Goal: Navigation & Orientation: Find specific page/section

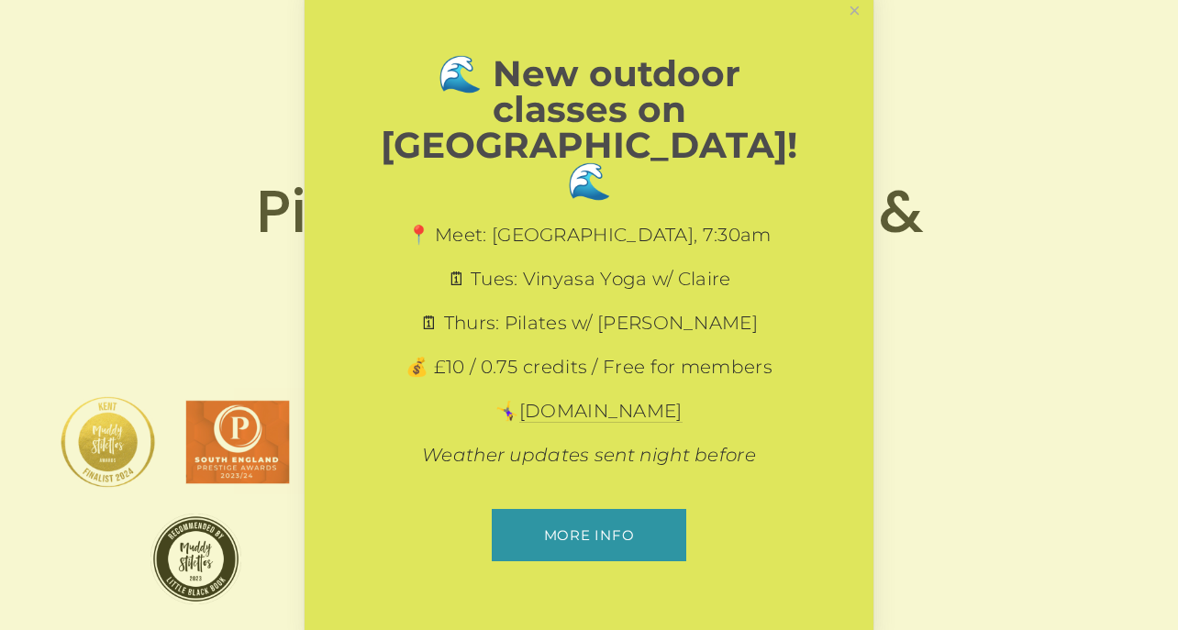
scroll to position [514, 0]
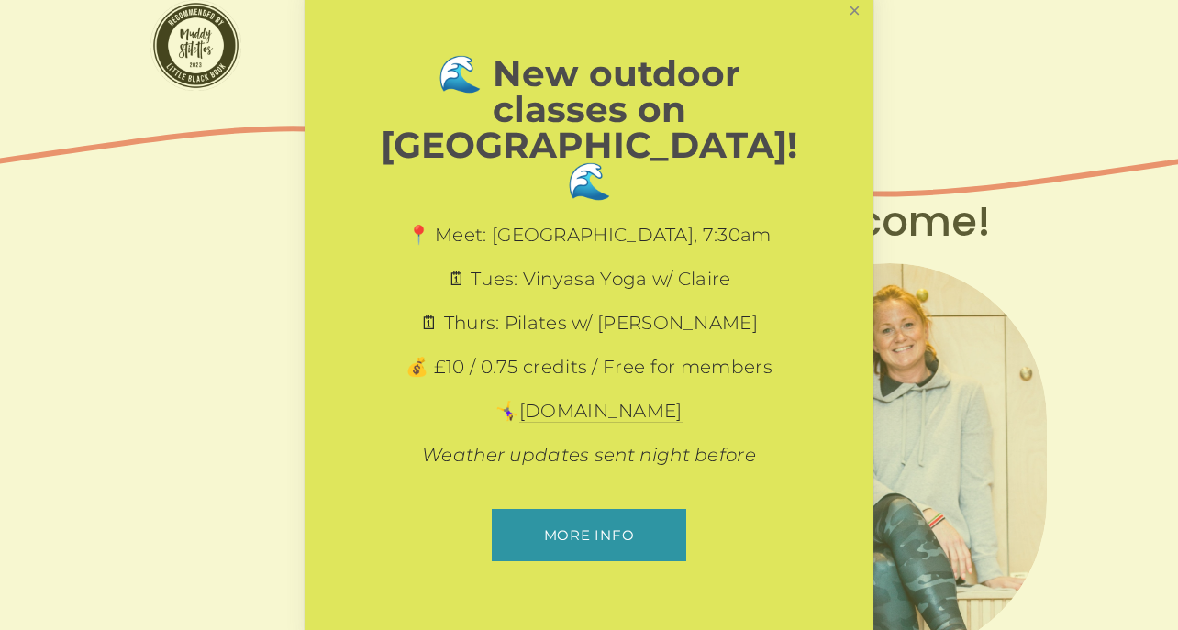
click at [851, 27] on link "Close" at bounding box center [855, 10] width 32 height 32
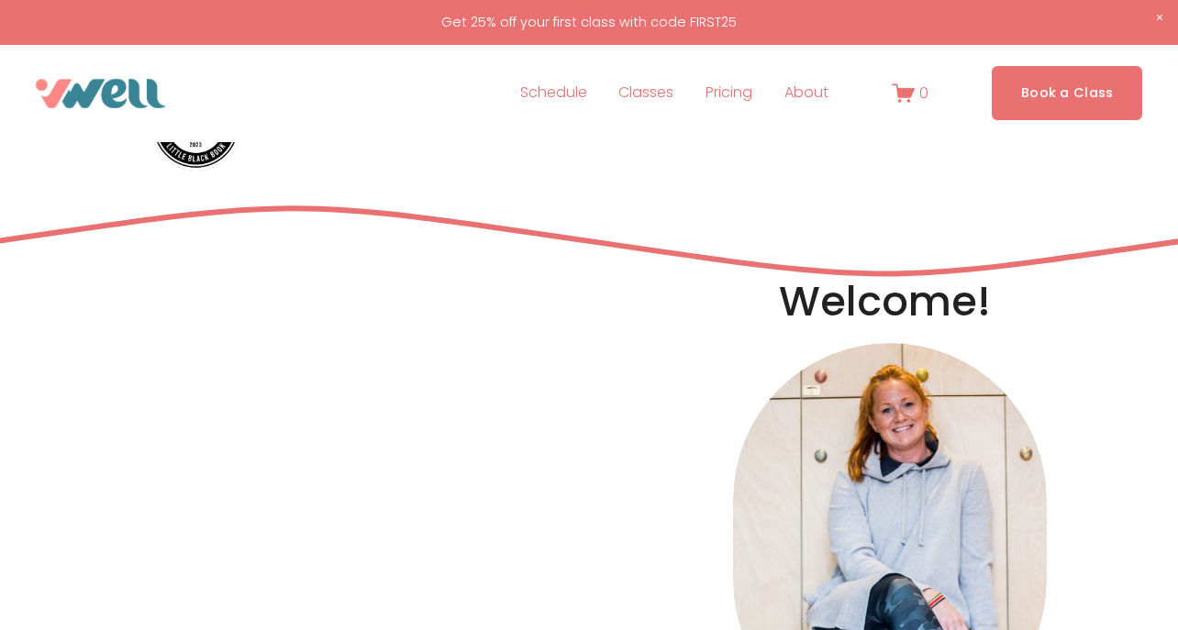
scroll to position [0, 0]
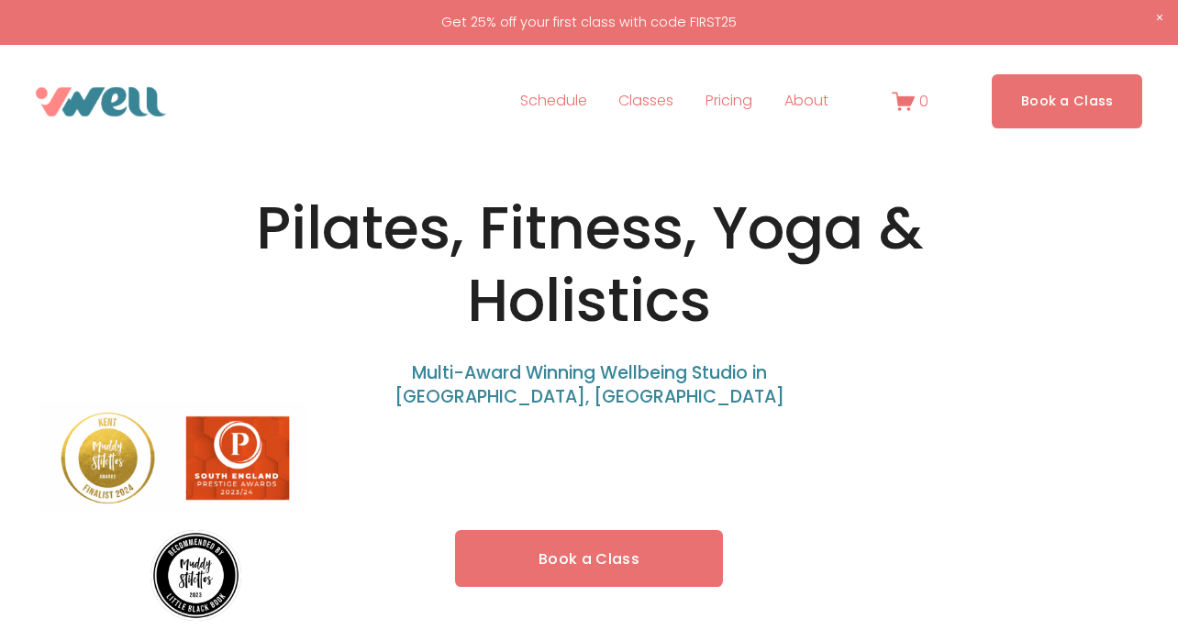
click at [806, 103] on span "About" at bounding box center [806, 101] width 44 height 27
click at [812, 105] on span "About" at bounding box center [806, 101] width 44 height 27
click at [0, 0] on span "Our Team" at bounding box center [0, 0] width 0 height 0
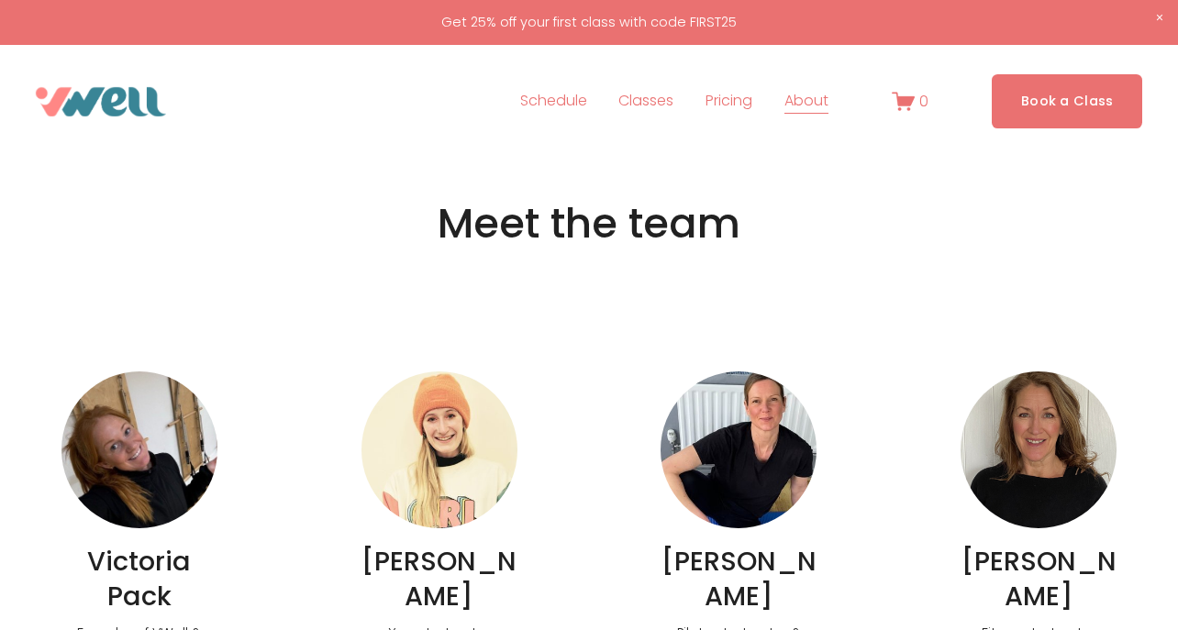
click at [139, 489] on img at bounding box center [139, 450] width 156 height 157
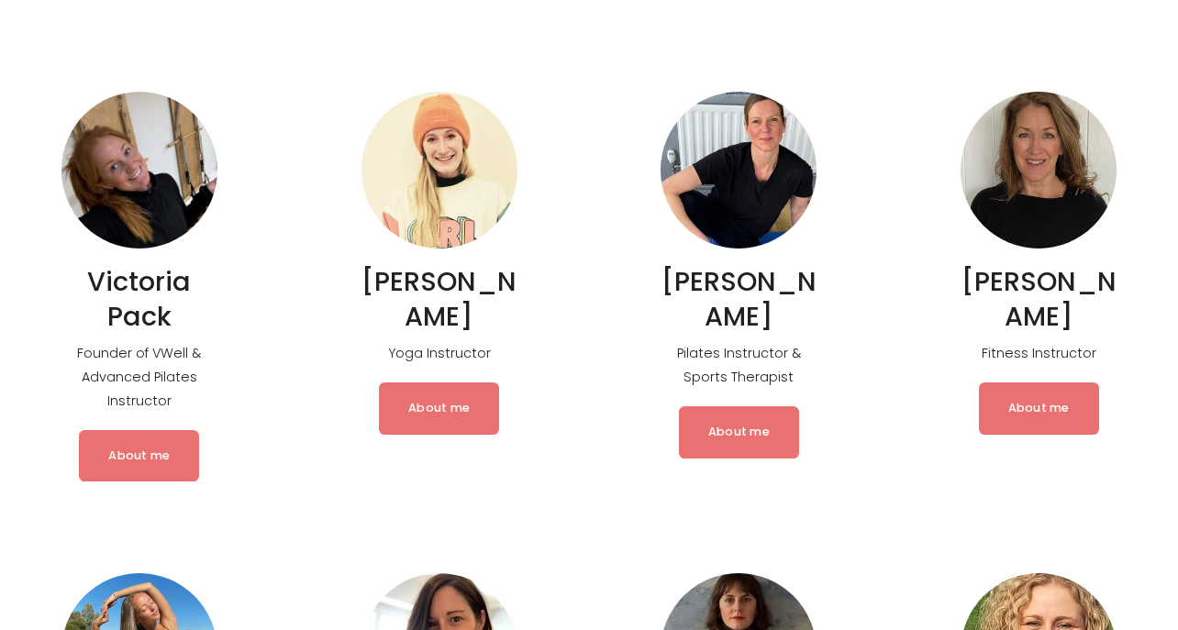
scroll to position [271, 0]
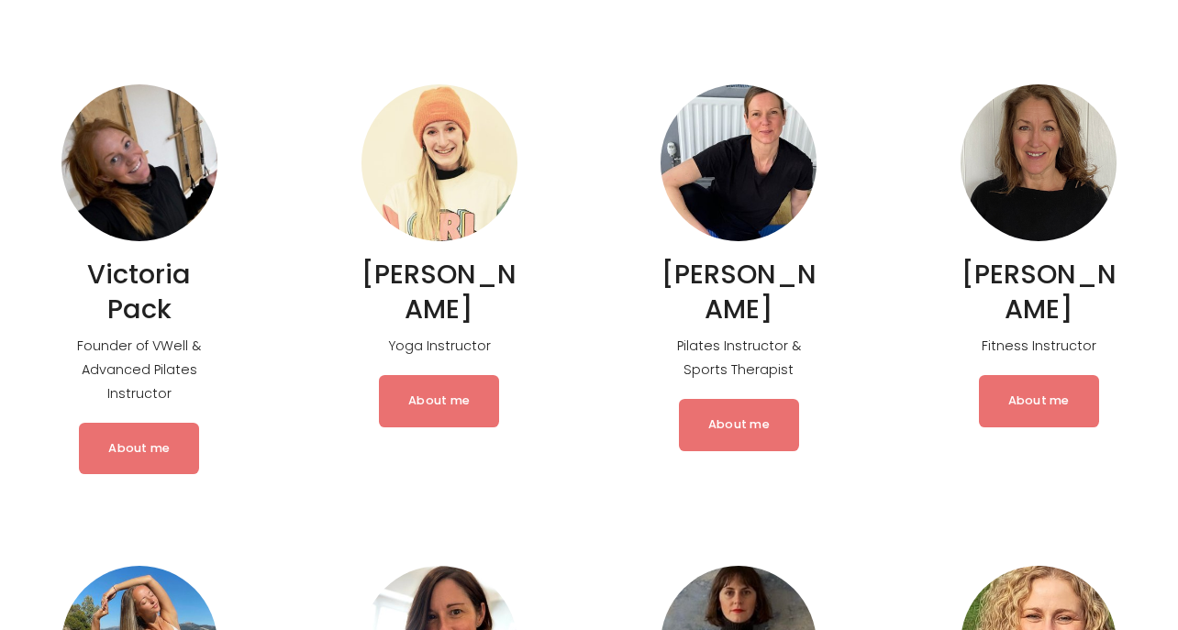
click at [148, 457] on link "About me" at bounding box center [139, 448] width 120 height 51
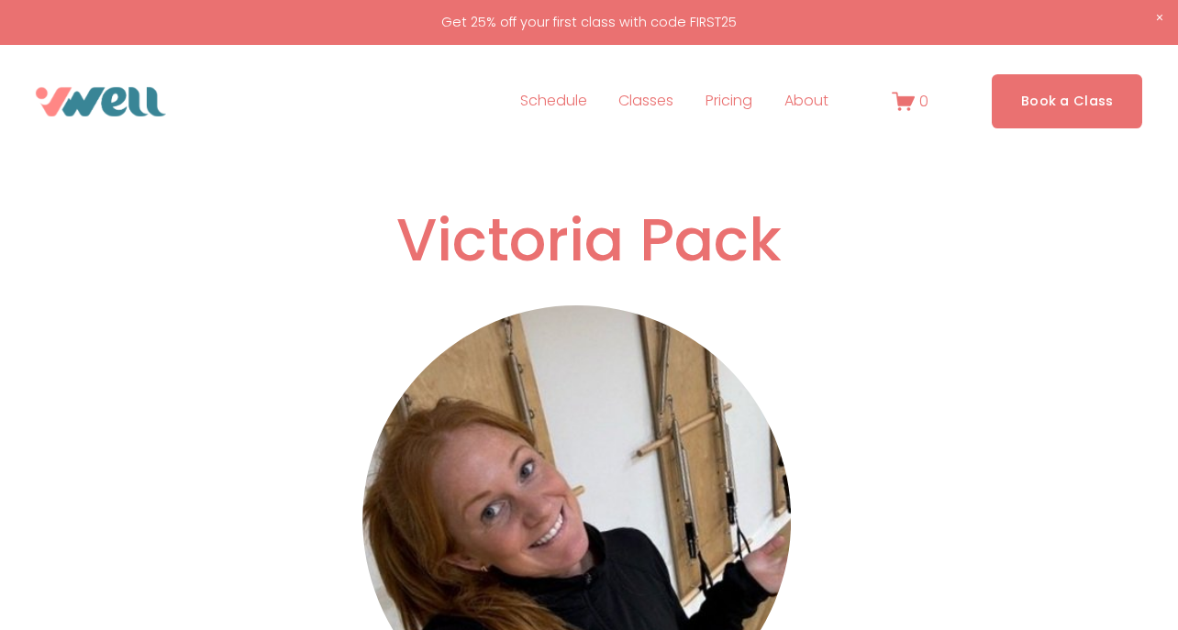
click at [0, 0] on span "FAQs" at bounding box center [0, 0] width 0 height 0
click at [569, 104] on link "Schedule" at bounding box center [553, 101] width 67 height 29
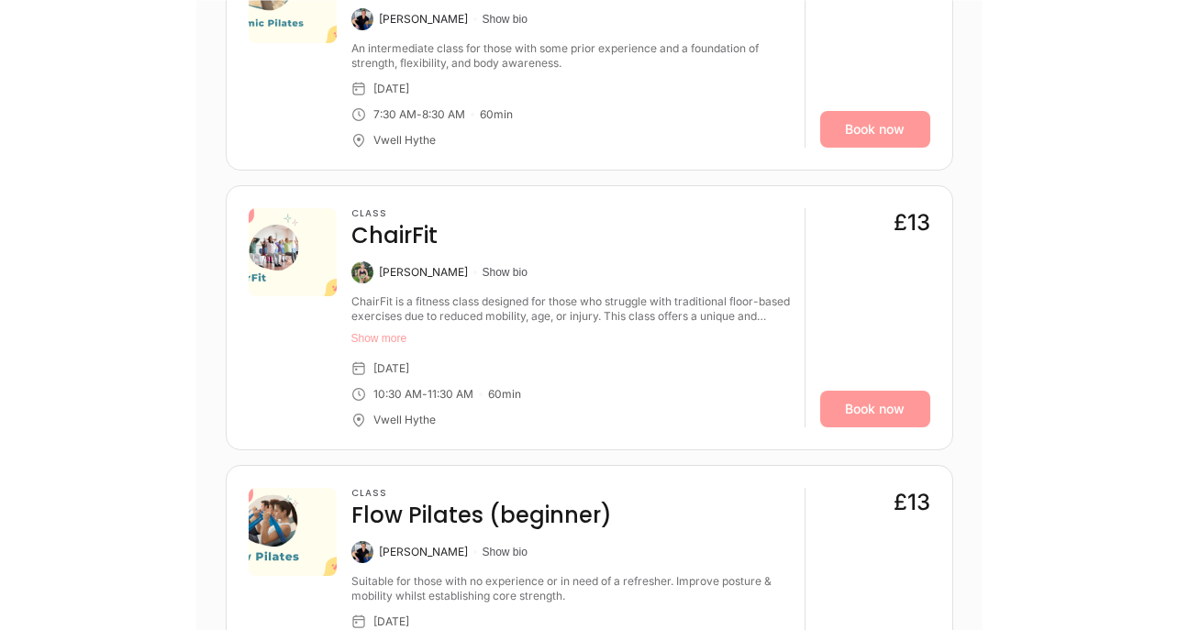
scroll to position [1451, 0]
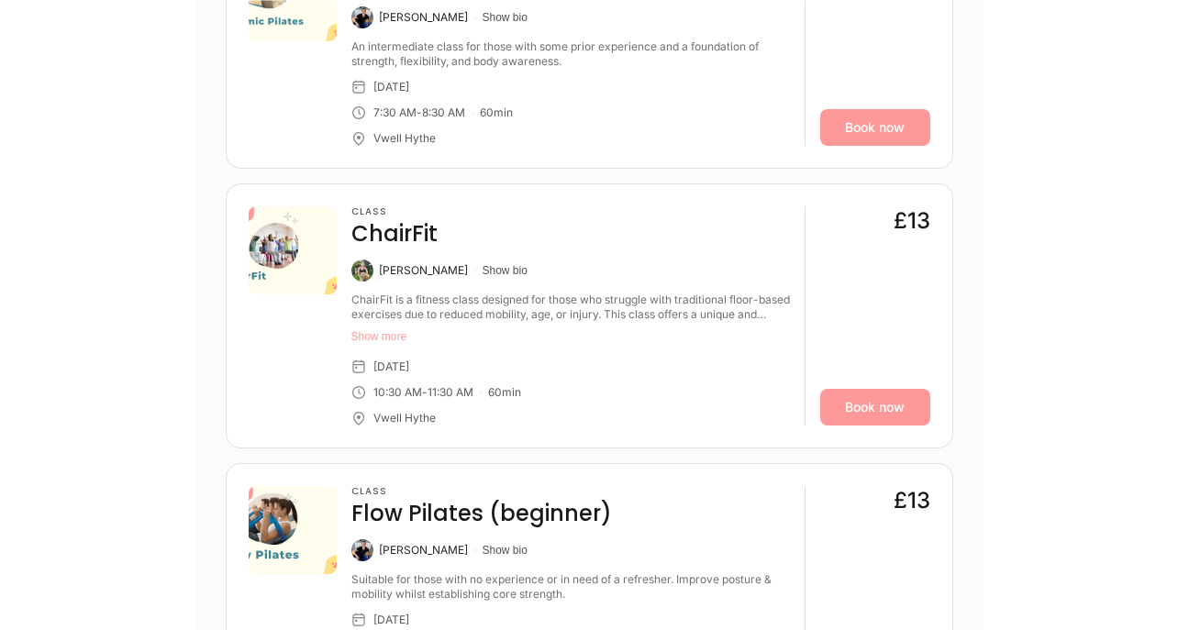
click at [398, 335] on button "Show more" at bounding box center [570, 336] width 439 height 15
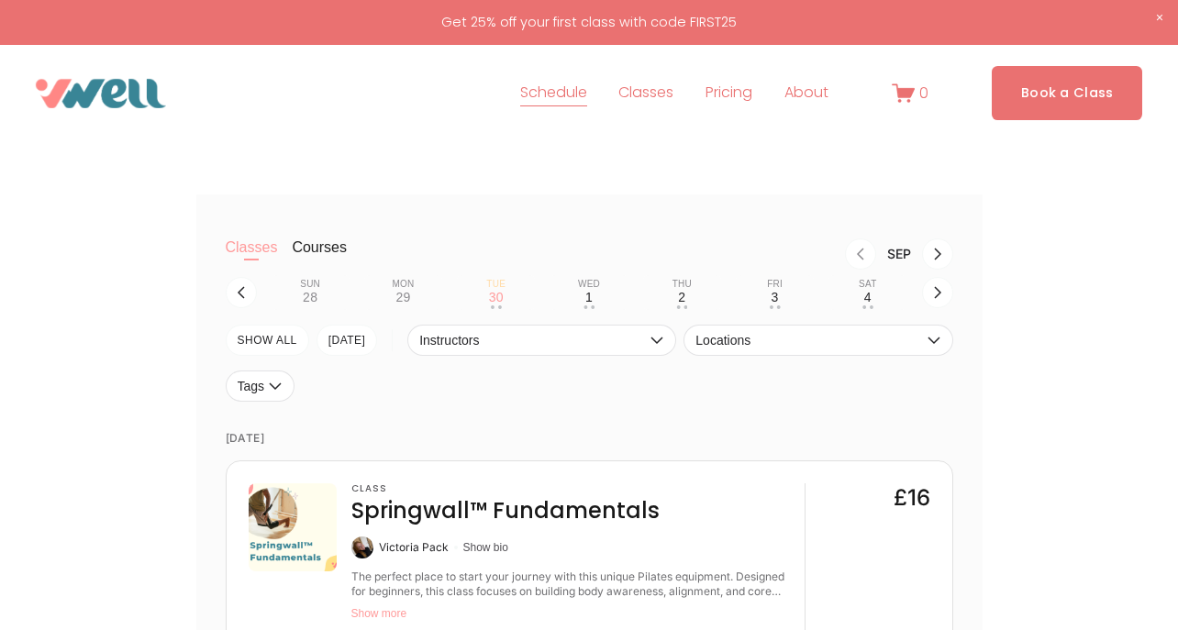
scroll to position [0, 0]
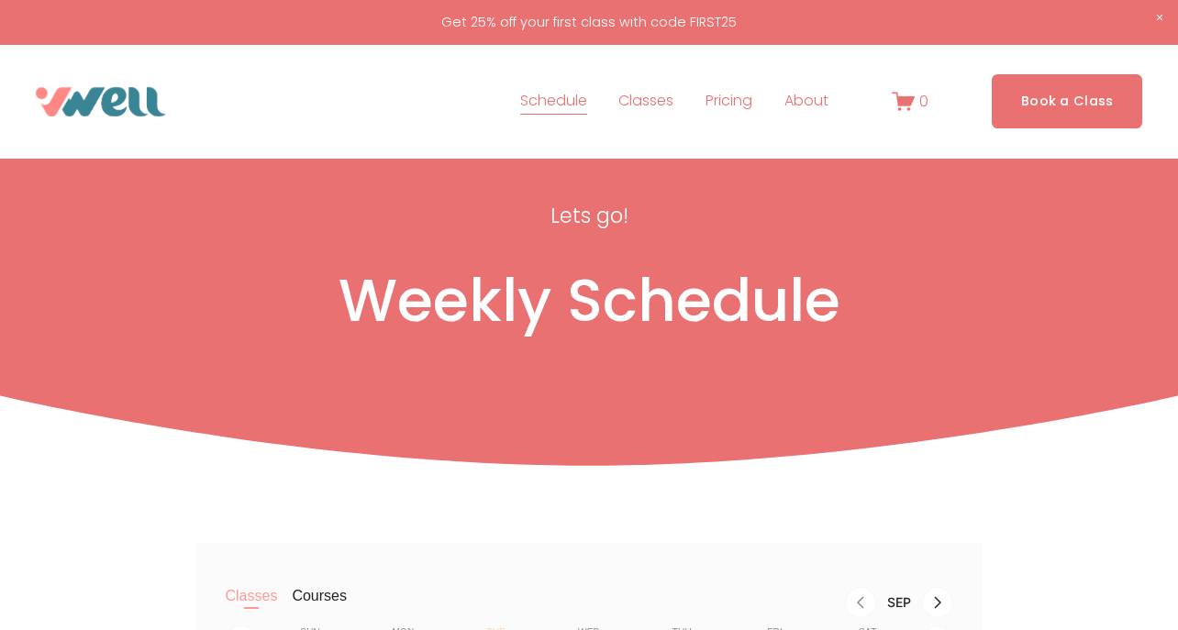
click at [0, 0] on span "Our Team" at bounding box center [0, 0] width 0 height 0
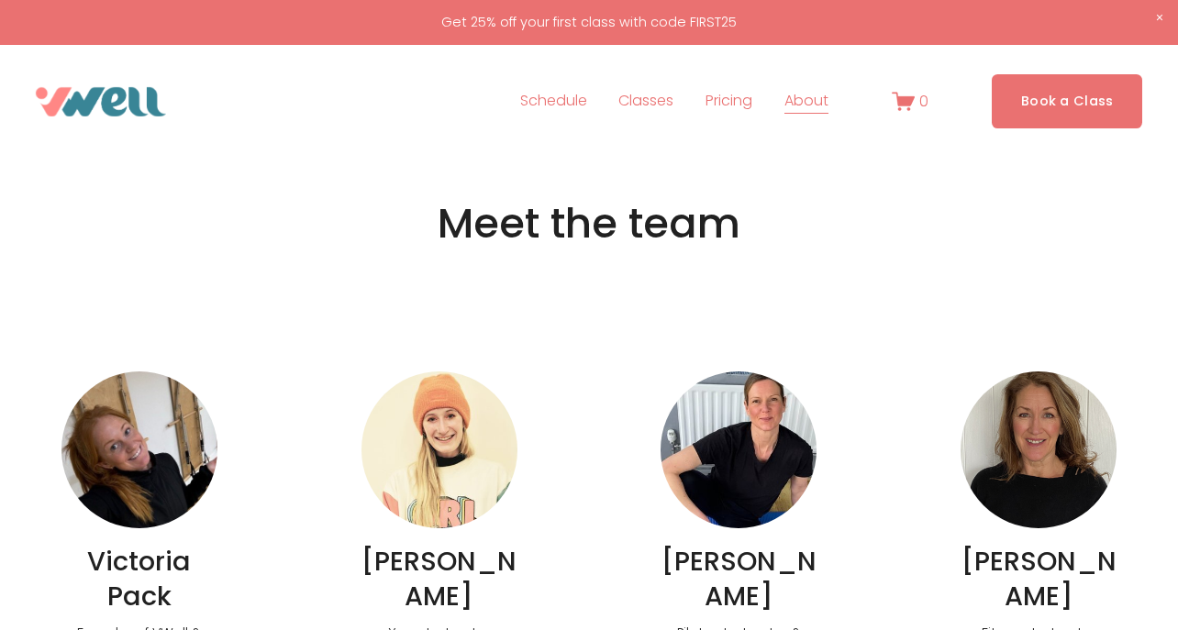
click at [638, 102] on span "Classes" at bounding box center [645, 101] width 55 height 27
click at [0, 0] on span "Private Sessions" at bounding box center [0, 0] width 0 height 0
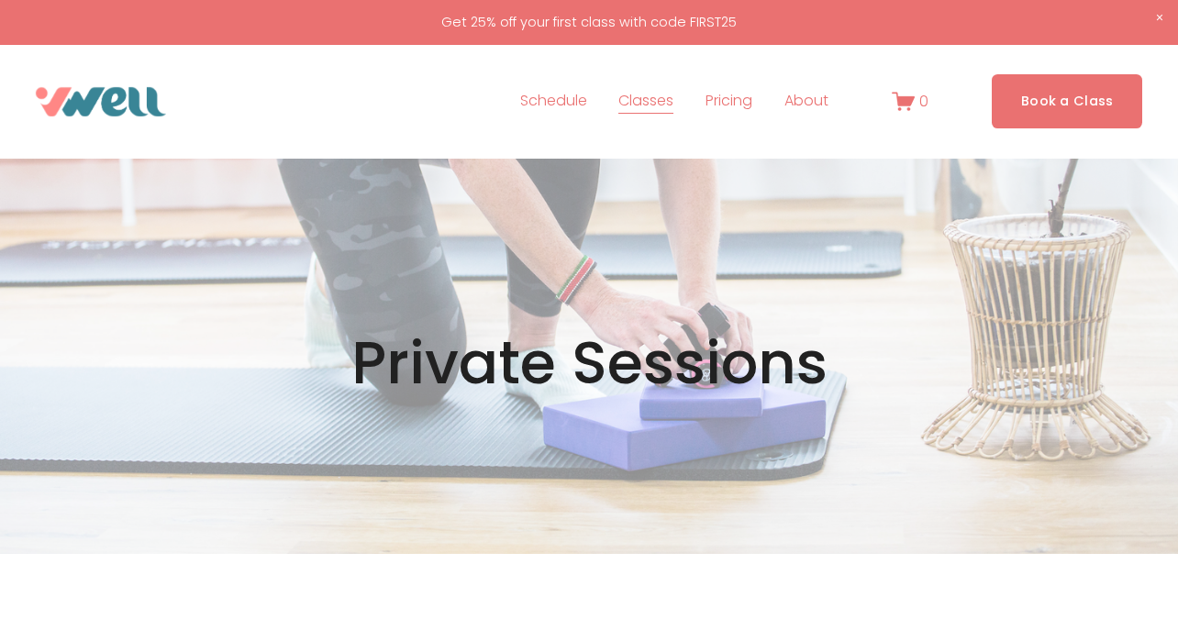
click at [116, 117] on div "Open Menu Close Menu Schedule" at bounding box center [589, 101] width 1107 height 54
click at [112, 99] on img at bounding box center [101, 101] width 130 height 29
